Goal: Task Accomplishment & Management: Complete application form

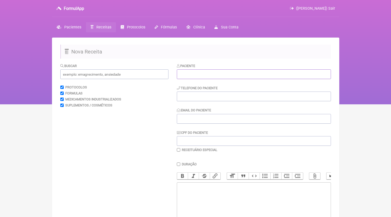
click at [217, 77] on input "text" at bounding box center [254, 74] width 154 height 10
type input "A"
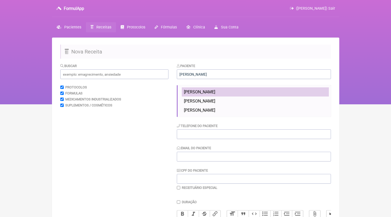
click at [214, 91] on span "[PERSON_NAME]" at bounding box center [199, 92] width 31 height 5
type input "[PERSON_NAME]"
type input "21981113108"
type input "[EMAIL_ADDRESS][DOMAIN_NAME]"
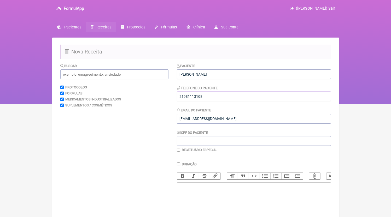
click at [225, 94] on input "21981113108" at bounding box center [254, 97] width 154 height 10
click at [216, 199] on trix-editor at bounding box center [254, 214] width 154 height 63
paste trix-editor "<div>21981113108</div>"
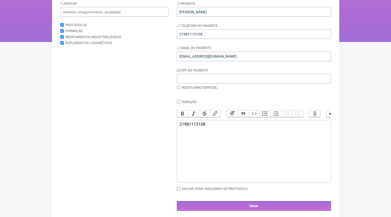
paste trix-editor "<div>21981113108<br><br>2) MANIPULADO<br>[MEDICAL_DATA] Base | 5mg/dose<br>Base…"
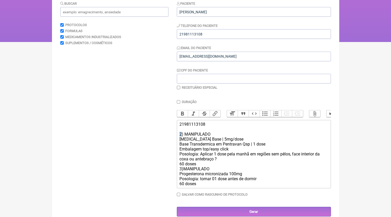
click at [179, 140] on trix-editor "21981113108 2) MANIPULADO [MEDICAL_DATA] Base | 5mg/dose Base Transdermica em P…" at bounding box center [254, 154] width 154 height 68
click at [174, 174] on form "Buscar Protocolos Formulas Medicamentos Industrializados Suplementos / Cosmétic…" at bounding box center [195, 109] width 271 height 216
drag, startPoint x: 182, startPoint y: 175, endPoint x: 178, endPoint y: 174, distance: 4.7
click at [178, 174] on trix-editor "21981113108 1) MANIPULADO [MEDICAL_DATA] Base | 5mg/dose Base Transdermica em P…" at bounding box center [254, 154] width 154 height 68
click at [217, 170] on div "21981113108 1) MANIPULADO [MEDICAL_DATA] Base | 5mg/dose Base Transdermica em P…" at bounding box center [253, 154] width 148 height 64
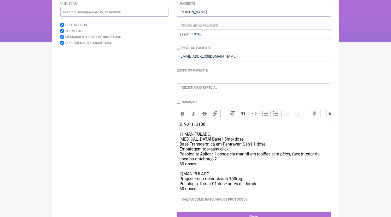
click at [227, 165] on div "21981113108 1) MANIPULADO [MEDICAL_DATA] Base | 5mg/dose Base Transdermica em P…" at bounding box center [253, 156] width 148 height 69
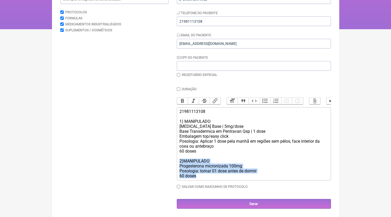
drag, startPoint x: 206, startPoint y: 179, endPoint x: 140, endPoint y: 163, distance: 67.5
click at [140, 163] on form "Buscar Protocolos Formulas Medicamentos Industrializados Suplementos / Cosmétic…" at bounding box center [195, 98] width 271 height 221
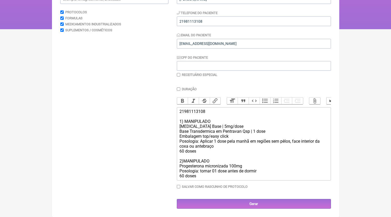
scroll to position [70, 0]
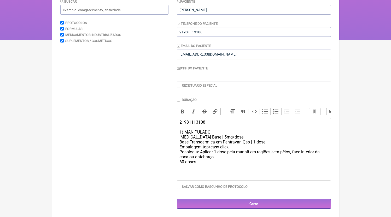
type trix-editor "<div>21981113108<br><br>1) MANIPULADO<br>[MEDICAL_DATA] Base | 5mg/dose<br>Base…"
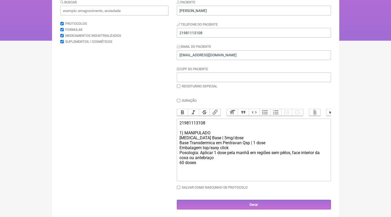
scroll to position [45, 0]
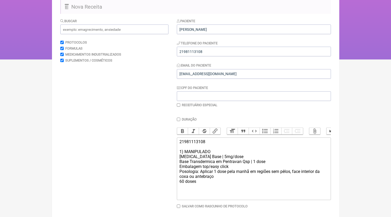
click at [207, 199] on trix-editor "21981113108 1) MANIPULADO [MEDICAL_DATA] Base | 5mg/dose Base Transdermica em P…" at bounding box center [254, 169] width 154 height 63
click at [101, 30] on input "text" at bounding box center [114, 30] width 108 height 10
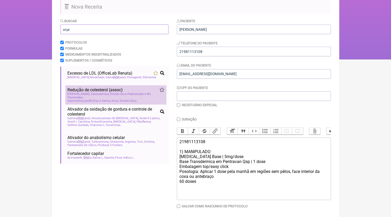
type input "oryz"
click at [101, 99] on span "[PERSON_NAME], Cassiolamina, Extrato Seco Padronizado A 8% Flavonoides" at bounding box center [115, 95] width 97 height 7
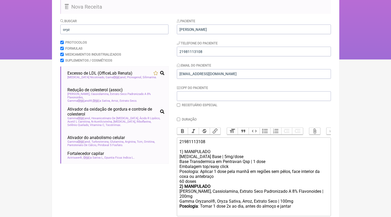
click at [202, 184] on div "21981113108 1) MANIPULADO [MEDICAL_DATA] Base | 5mg/dose Base Transdermica em P…" at bounding box center [253, 161] width 148 height 45
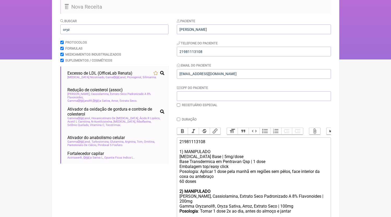
type trix-editor "<div>21981113108<br><br>1) MANIPULADO<br>[MEDICAL_DATA] Base | 5mg/dose<br>Base…"
click at [91, 32] on input "oryz" at bounding box center [114, 30] width 108 height 10
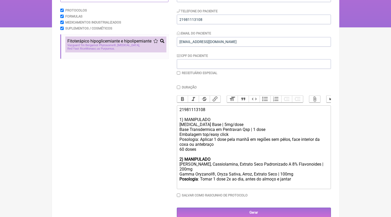
type input "monasc"
click at [109, 44] on span "Fitoterápico hipoglicemiante e hipolipemiante" at bounding box center [109, 41] width 84 height 5
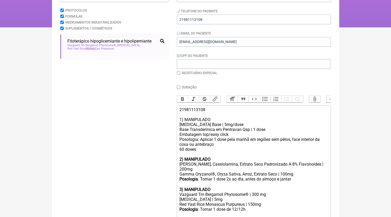
scroll to position [120, 0]
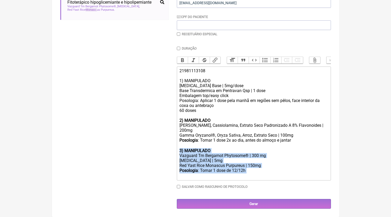
drag, startPoint x: 257, startPoint y: 172, endPoint x: 168, endPoint y: 149, distance: 91.8
click at [168, 149] on form "Buscar monasc Protocolos Formulas Medicamentos Industrializados Suplementos / C…" at bounding box center [195, 78] width 271 height 262
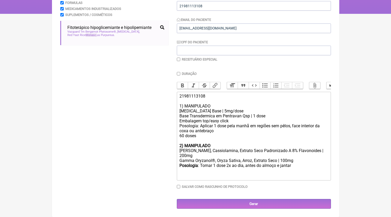
scroll to position [96, 0]
click at [285, 161] on div "Gamma Oryzanol®, Oryza Sativa, Arroz, Extrato Seco | 100mg" at bounding box center [253, 160] width 148 height 5
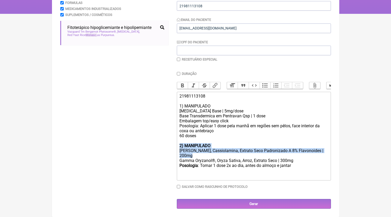
drag, startPoint x: 201, startPoint y: 157, endPoint x: 159, endPoint y: 148, distance: 42.8
click at [159, 148] on form "Buscar monasc Protocolos Formulas Medicamentos Industrializados Suplementos / C…" at bounding box center [195, 91] width 271 height 236
click at [196, 155] on div "[PERSON_NAME], Cassiolamina, Extrato Seco Padronizado A 8% Flavonoides | 200mg" at bounding box center [253, 153] width 148 height 10
drag, startPoint x: 195, startPoint y: 155, endPoint x: 165, endPoint y: 151, distance: 30.7
click at [165, 151] on form "Buscar monasc Protocolos Formulas Medicamentos Industrializados Suplementos / C…" at bounding box center [195, 91] width 271 height 236
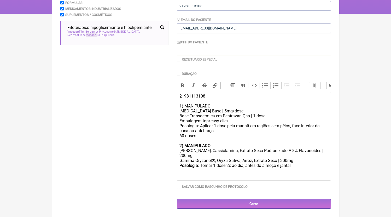
type trix-editor "<div>21981113108<br><br>1) MANIPULADO<br>[MEDICAL_DATA] Base | 5mg/dose<br>Base…"
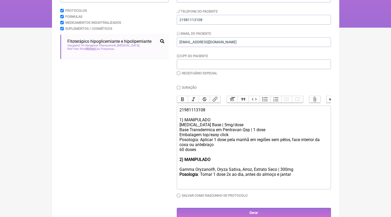
scroll to position [70, 0]
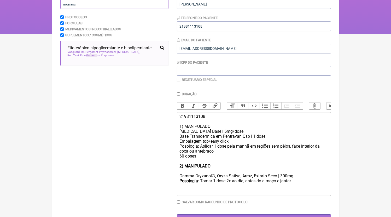
click at [80, 8] on input "monasc" at bounding box center [114, 4] width 108 height 10
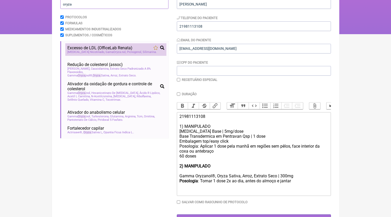
type input "oryza"
click at [110, 49] on span "Excesso de LDL (OfficeLab Renata)" at bounding box center [99, 47] width 65 height 5
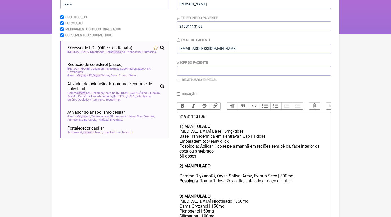
scroll to position [125, 0]
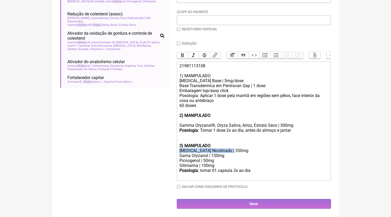
drag, startPoint x: 233, startPoint y: 152, endPoint x: 162, endPoint y: 150, distance: 71.0
click at [162, 150] on form "Buscar oryza Protocolos Formulas Medicamentos Industrializados Suplementos / Co…" at bounding box center [195, 75] width 271 height 267
click at [194, 122] on div at bounding box center [253, 120] width 148 height 5
paste trix-editor "[MEDICAL_DATA] Nicotinado | 350mg"
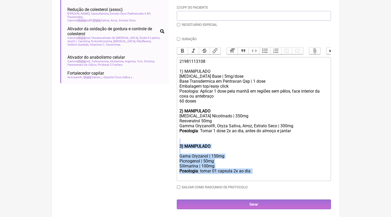
drag, startPoint x: 262, startPoint y: 181, endPoint x: 165, endPoint y: 147, distance: 102.5
click at [165, 147] on form "Buscar oryza Protocolos Formulas Medicamentos Industrializados Suplementos / Co…" at bounding box center [195, 74] width 271 height 272
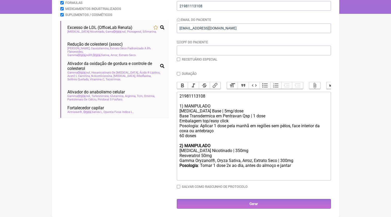
scroll to position [91, 0]
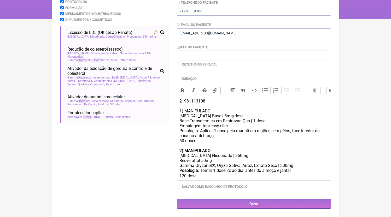
type trix-editor "<div>21981113108<br><br>1) MANIPULADO<br>[MEDICAL_DATA] Base | 5mg/dose<br>Base…"
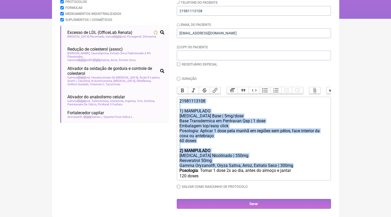
copy trix-editor "21981113108 1) MANIPULADO [MEDICAL_DATA] Base | 5mg/dose Base Transdermica em P…"
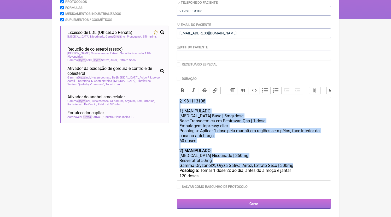
click at [226, 206] on input "Gerar" at bounding box center [254, 204] width 154 height 10
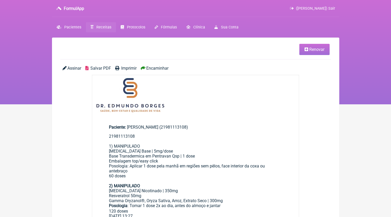
click at [97, 67] on span "Salvar PDF" at bounding box center [100, 68] width 21 height 5
click at [97, 25] on link "Receitas" at bounding box center [101, 27] width 30 height 10
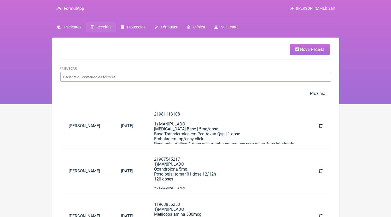
click at [318, 46] on link "Nova Receita" at bounding box center [309, 49] width 39 height 11
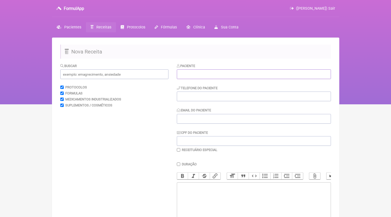
click at [228, 72] on input "text" at bounding box center [254, 74] width 154 height 10
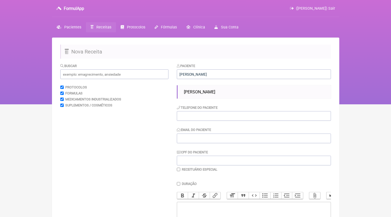
drag, startPoint x: 218, startPoint y: 89, endPoint x: 216, endPoint y: 96, distance: 7.4
click at [218, 89] on li "Carlos Diego Crisóstomo Lima" at bounding box center [255, 91] width 147 height 9
type input "Carlos Diego Crisóstomo Lima"
type input "21999290988"
type input "DR.EDMUNDOBORGES@GMAIL.COM"
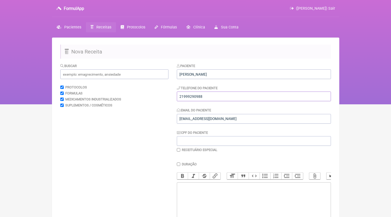
click at [216, 97] on input "21999290988" at bounding box center [254, 97] width 154 height 10
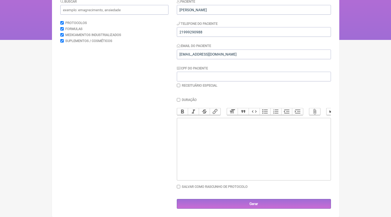
click at [208, 154] on trix-editor at bounding box center [254, 149] width 154 height 63
paste trix-editor "<div>21999290988</div>"
paste trix-editor "<div>21999290988<br><br>1)MANIPULADO<br>Ginseng panax 200mg<br>Tadalafila 5mg<b…"
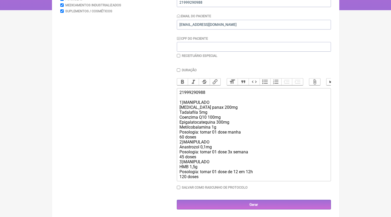
scroll to position [101, 0]
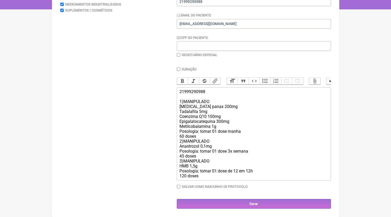
click at [206, 137] on div "21999290988 1)MANIPULADO Ginseng panax 200mg Tadalafila 5mg Coenzima Q10 100mg …" at bounding box center [253, 133] width 148 height 89
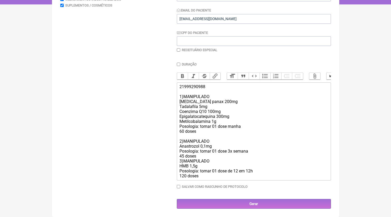
click at [202, 163] on div "21999290988 1)MANIPULADO Ginseng panax 200mg Tadalafila 5mg Coenzima Q10 100mg …" at bounding box center [253, 131] width 148 height 94
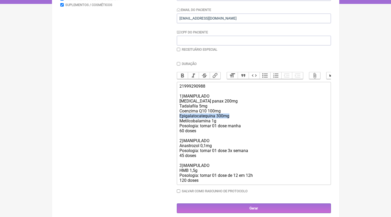
drag, startPoint x: 209, startPoint y: 119, endPoint x: 149, endPoint y: 120, distance: 59.3
click at [149, 120] on form "Buscar Protocolos Formulas Medicamentos Industrializados Suplementos / Cosmétic…" at bounding box center [195, 88] width 271 height 251
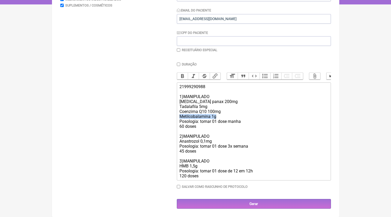
drag, startPoint x: 224, startPoint y: 120, endPoint x: 146, endPoint y: 121, distance: 77.8
click at [146, 121] on form "Buscar Protocolos Formulas Medicamentos Industrializados Suplementos / Cosmétic…" at bounding box center [195, 86] width 271 height 246
type trix-editor "<div>21999290988<br><br>1)MANIPULADO<br>Ginseng panax 200mg<br>Tadalafila 5mg<b…"
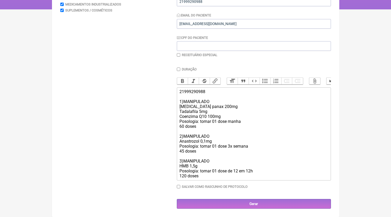
click at [207, 141] on div "21999290988 1)MANIPULADO Ginseng panax 200mg Tadalafila 5mg Coenzima Q10 100mg …" at bounding box center [253, 133] width 148 height 89
